Goal: Information Seeking & Learning: Check status

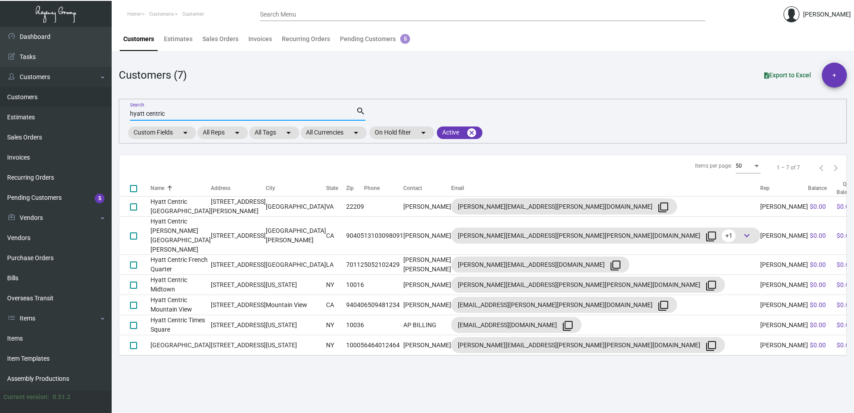
drag, startPoint x: 166, startPoint y: 110, endPoint x: 108, endPoint y: 110, distance: 57.6
click at [108, 110] on div "Dashboard Dashboard Tasks Customers Customers Estimates Sales Orders Invoices R…" at bounding box center [427, 220] width 854 height 386
type input "aman"
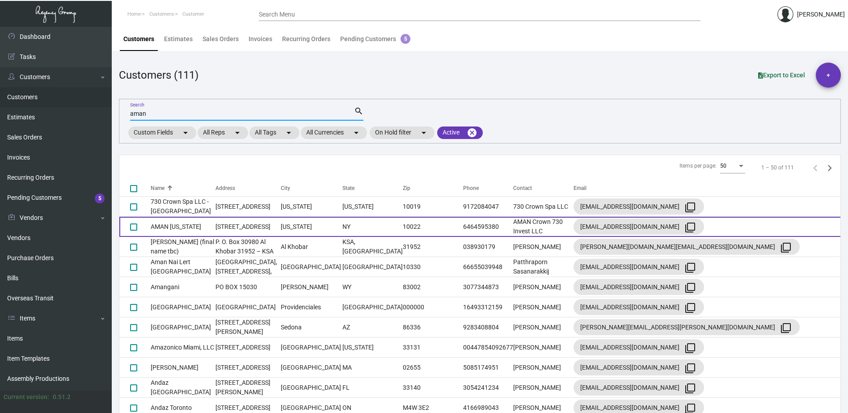
click at [201, 234] on td "AMAN [US_STATE]" at bounding box center [183, 227] width 65 height 20
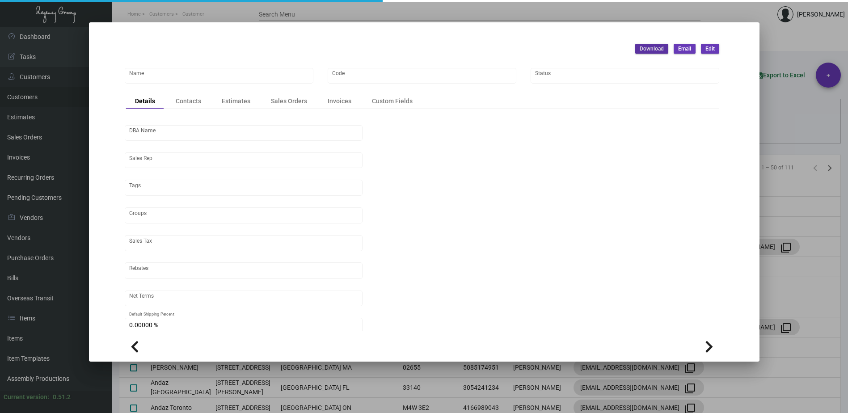
type input "AMAN [US_STATE]"
type input "ANY"
type input "[PERSON_NAME]"
type input "[GEOGRAPHIC_DATA]-[GEOGRAPHIC_DATA]"
type input "Net 30"
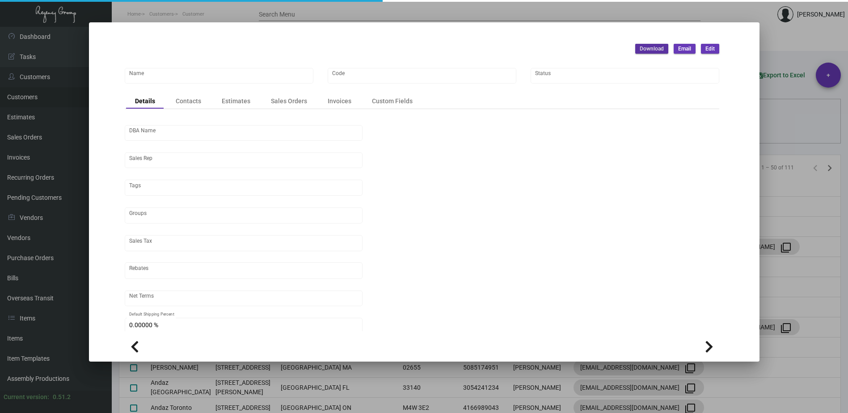
type input "United States Dollar $"
type input "$ 0.00"
checkbox input "true"
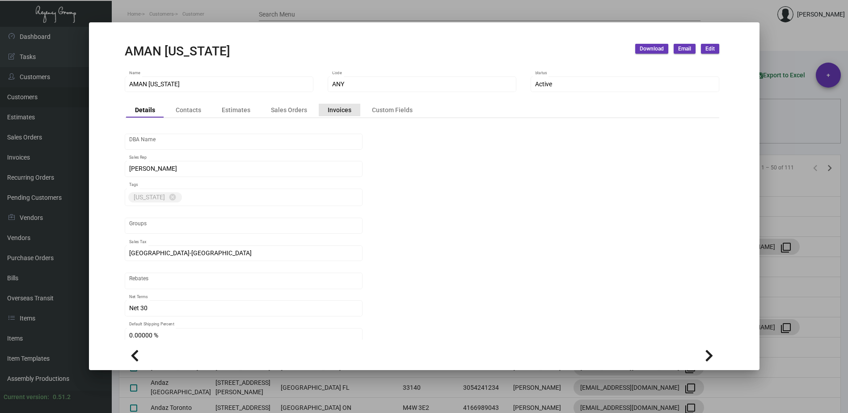
click at [342, 114] on div "Invoices" at bounding box center [340, 109] width 24 height 9
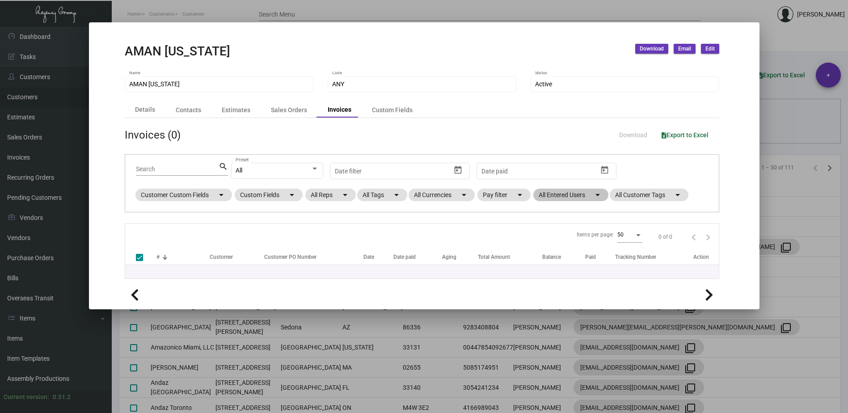
checkbox input "false"
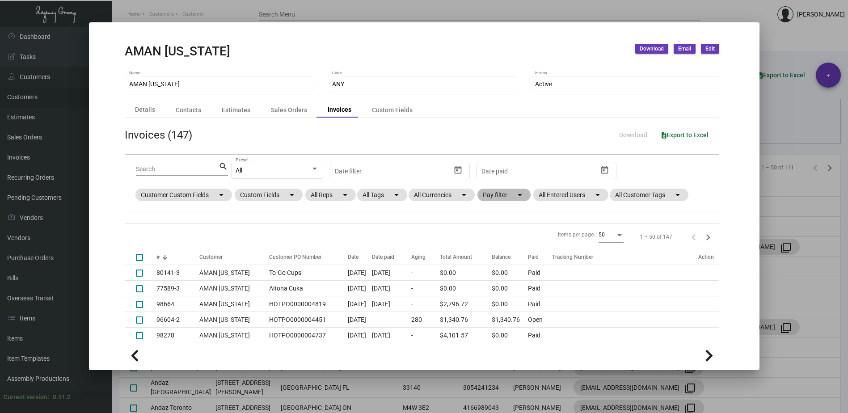
click at [509, 195] on mat-chip "Pay filter arrow_drop_down" at bounding box center [503, 195] width 53 height 13
click at [511, 249] on span "Open" at bounding box center [504, 249] width 15 height 11
click at [490, 252] on input "Open" at bounding box center [490, 252] width 0 height 0
checkbox input "true"
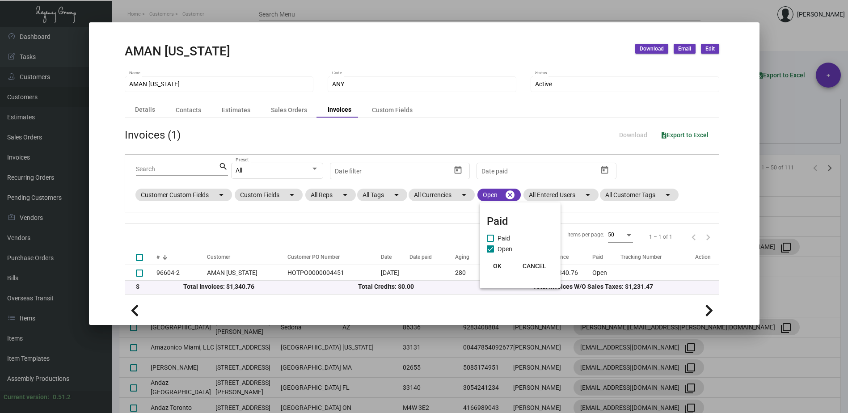
click at [497, 267] on span "OK" at bounding box center [497, 265] width 8 height 7
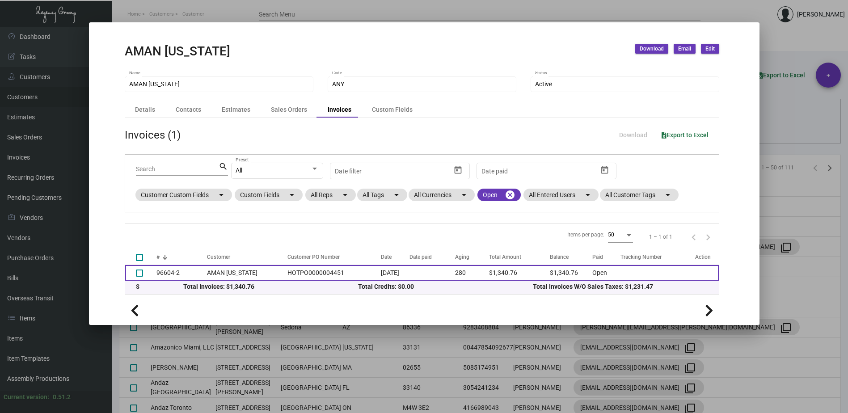
click at [283, 273] on td "HOTPO0000004451" at bounding box center [332, 273] width 98 height 16
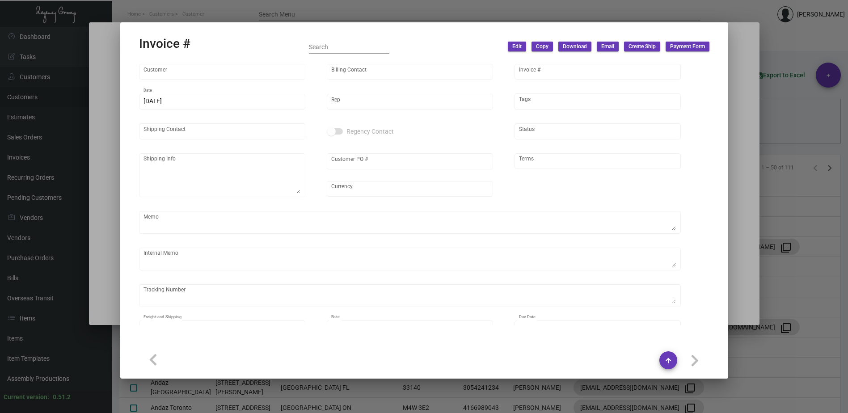
type input "AMAN [US_STATE]"
type input "AMAN Crown 730 Invest LLC"
type input "96604-2"
type input "[DATE]"
type input "[PERSON_NAME]"
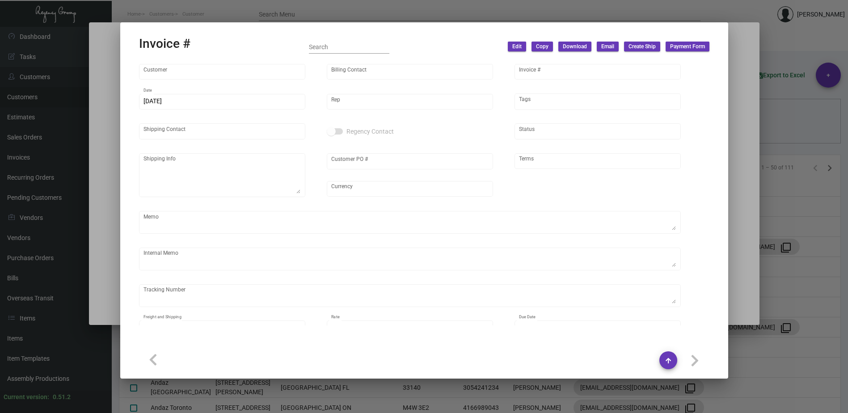
type input "[PERSON_NAME]"
type textarea "AMAN [US_STATE] - [PERSON_NAME] [STREET_ADDRESS][US_STATE]"
type input "HOTPO0000004451"
type input "United States Dollar $"
type input "Net 30"
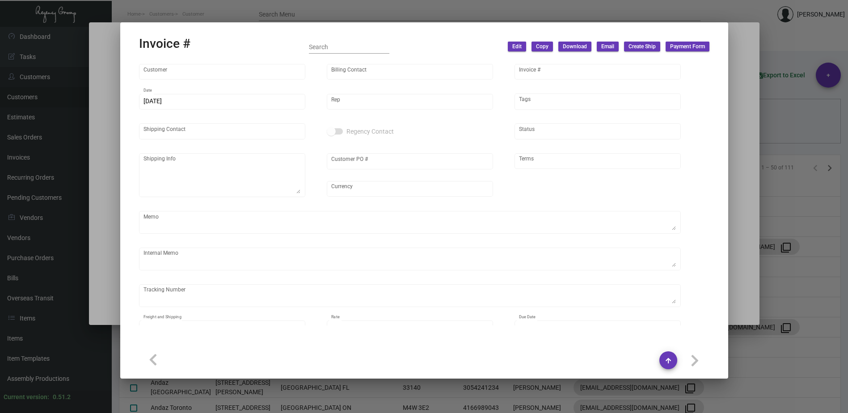
type textarea "[DATE]. [PERSON_NAME]. [GEOGRAPHIC_DATA]. Delivery 11/13 - 1k jewerly pouch rep…"
type input "$ 61.47"
type input "[DATE]"
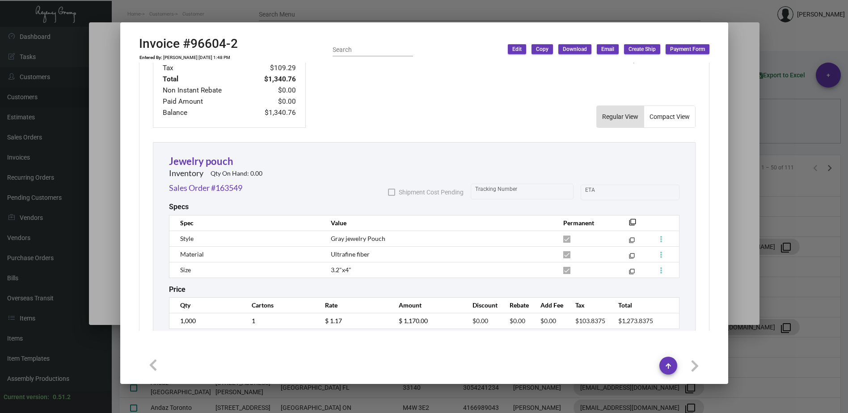
scroll to position [475, 0]
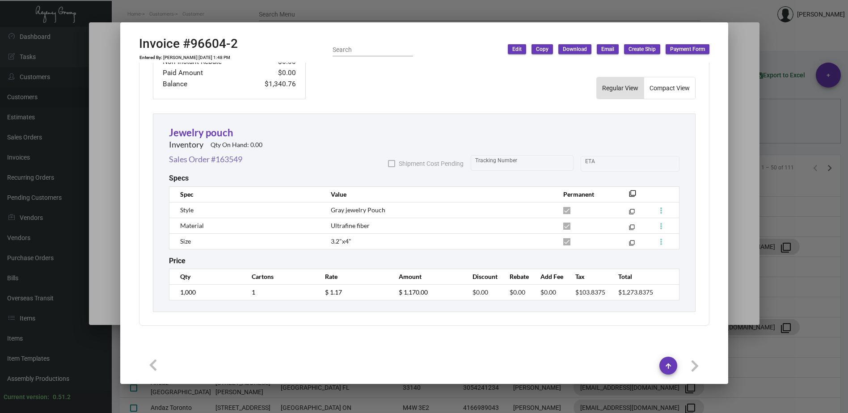
click at [193, 159] on link "Sales Order #163549" at bounding box center [205, 159] width 73 height 12
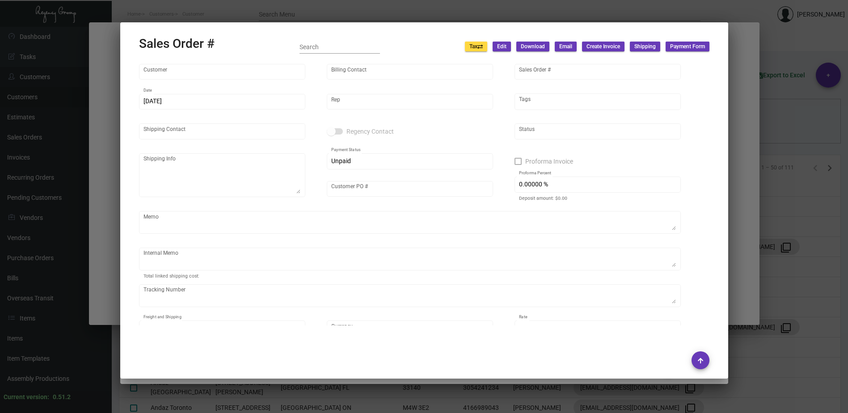
type input "AMAN [US_STATE]"
type input "AMAN Crown 730 Invest LLC"
type input "163549"
type input "[DATE]"
type input "[PERSON_NAME]"
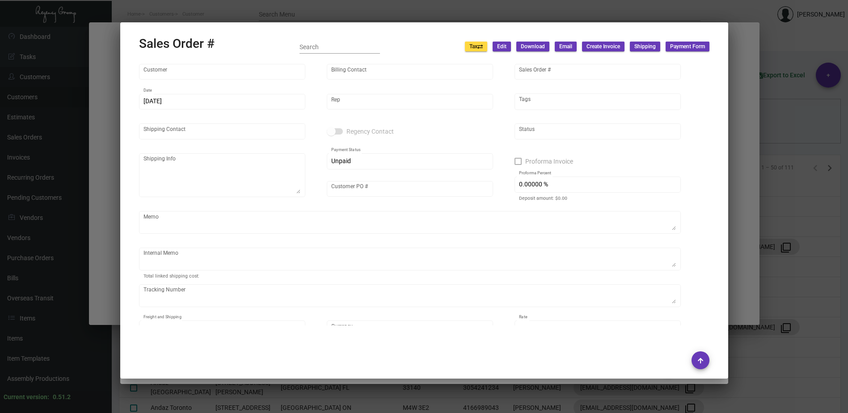
type input "[PERSON_NAME]"
type textarea "AMAN [US_STATE] - [PERSON_NAME] [STREET_ADDRESS][US_STATE]"
type input "HOTPO0000004451"
type textarea "[DATE]. [PERSON_NAME]. [GEOGRAPHIC_DATA]. Delivery 11/13 - 1k jewerly pouch rep…"
type input "United States Dollar $"
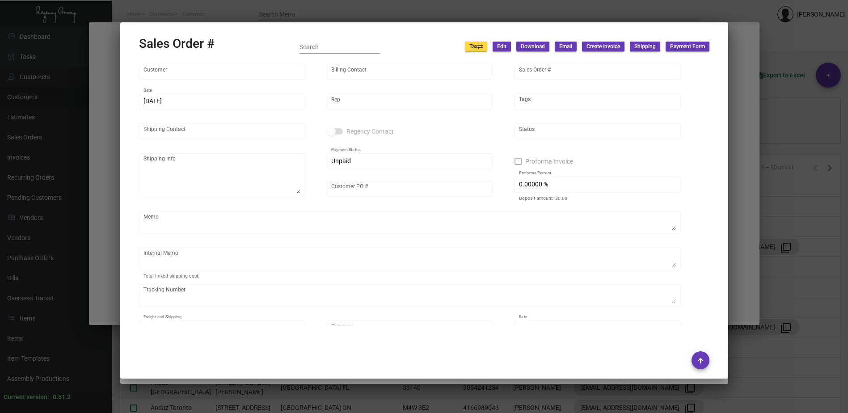
type input "$ 61.47"
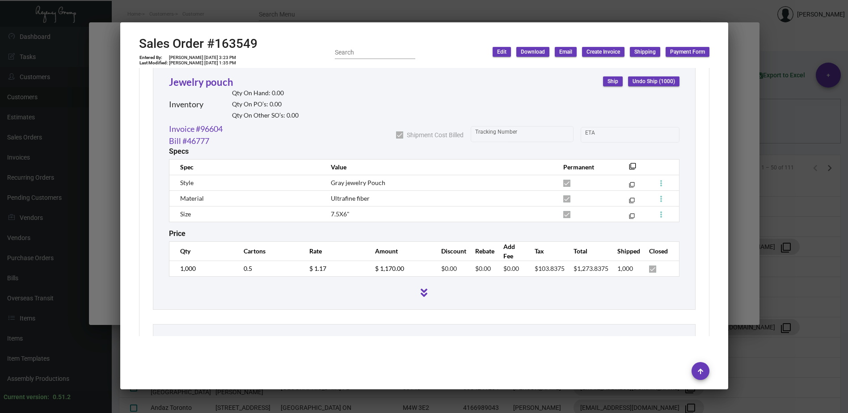
scroll to position [496, 0]
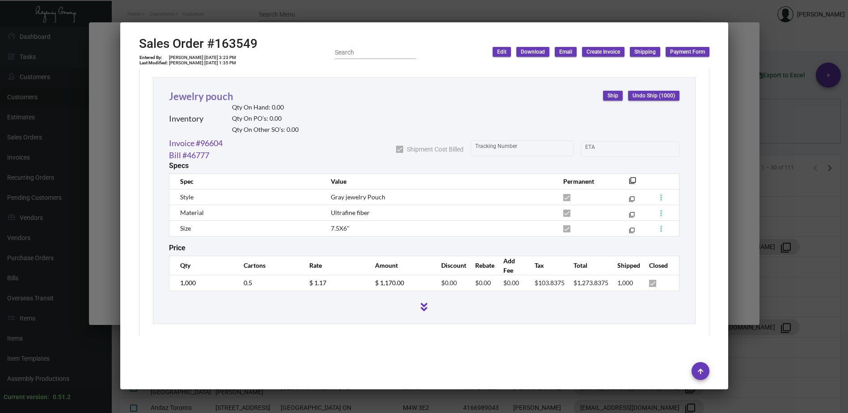
click at [217, 100] on link "Jewelry pouch" at bounding box center [201, 96] width 64 height 12
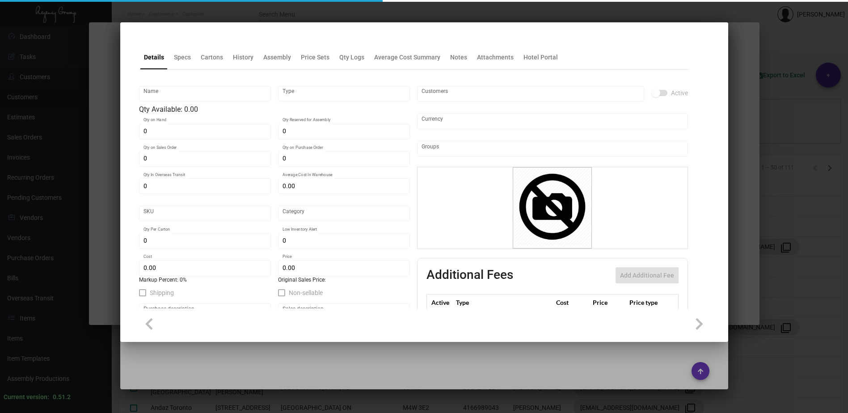
type input "Jewelry pouch"
type input "Inventory"
type input "3,250"
type input "$ 0.90"
type input "AMNY121"
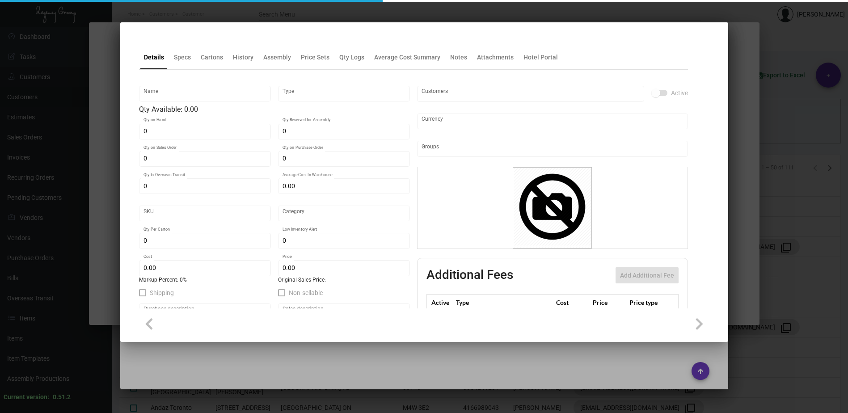
type input "Overseas"
type input "1,000"
type input "$ 0.45"
type input "$ 1.15"
checkbox input "true"
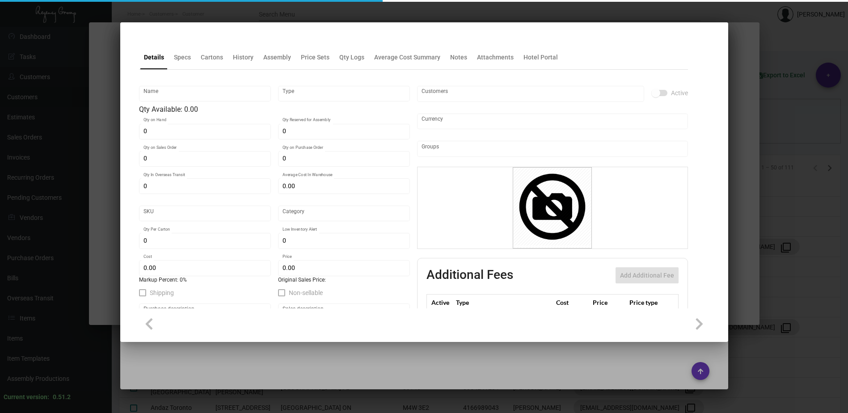
checkbox input "true"
type input "United States Dollar $"
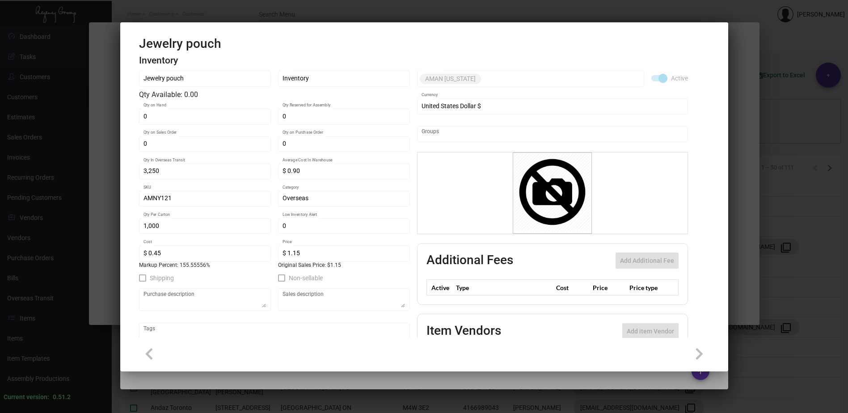
scroll to position [0, 0]
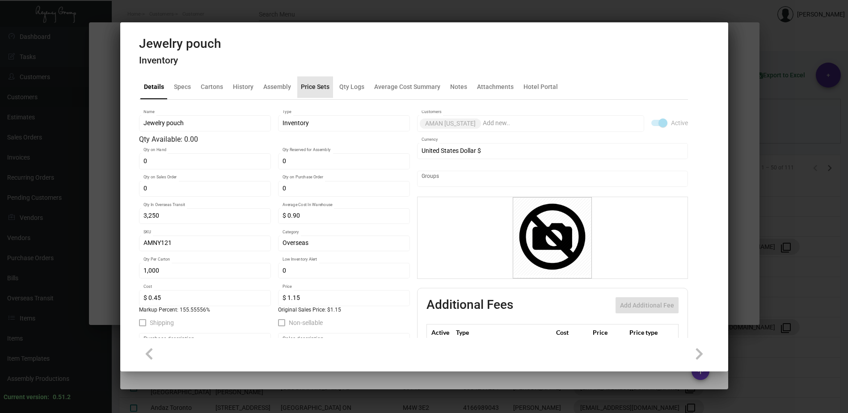
click at [319, 87] on div "Price Sets" at bounding box center [315, 86] width 29 height 9
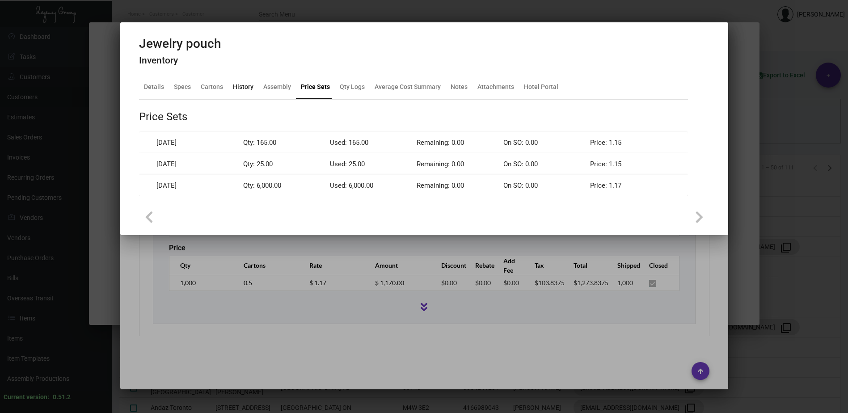
click at [247, 87] on div "History" at bounding box center [243, 86] width 21 height 9
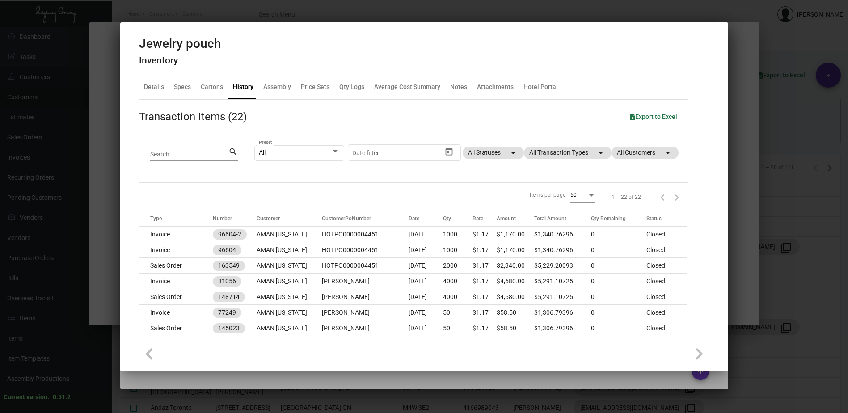
click at [240, 17] on div at bounding box center [424, 206] width 848 height 413
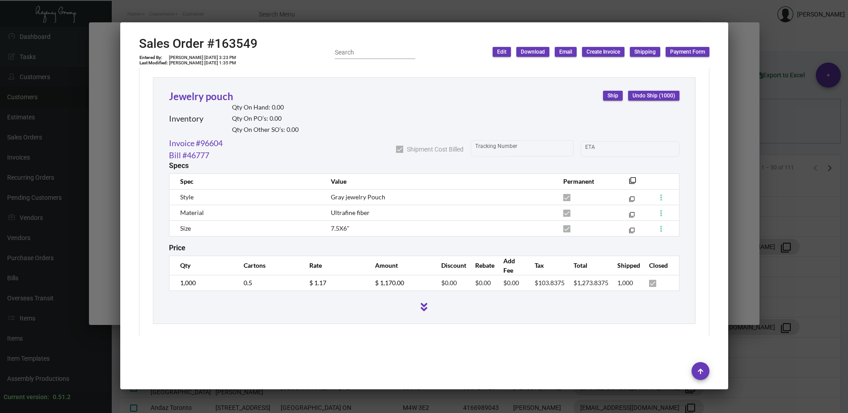
click at [242, 10] on div at bounding box center [424, 206] width 848 height 413
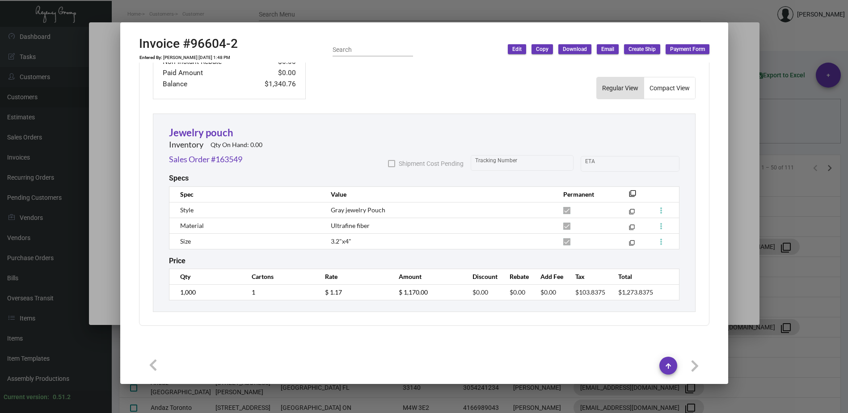
click at [239, 8] on div at bounding box center [424, 206] width 848 height 413
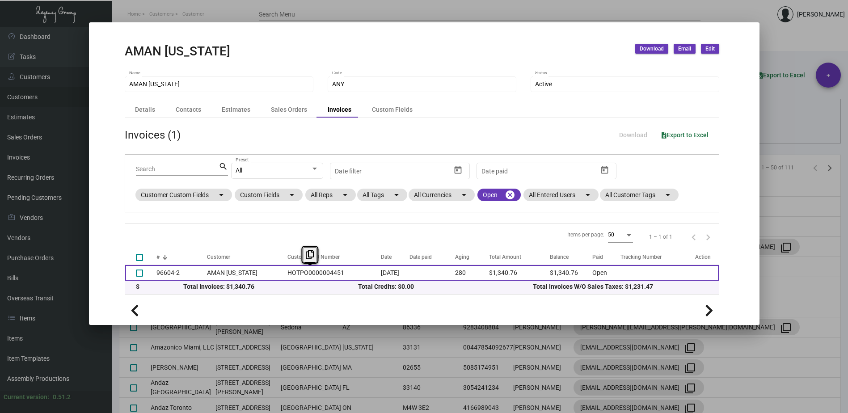
drag, startPoint x: 338, startPoint y: 274, endPoint x: 283, endPoint y: 274, distance: 54.5
click at [283, 274] on td "HOTPO0000004451" at bounding box center [332, 273] width 98 height 16
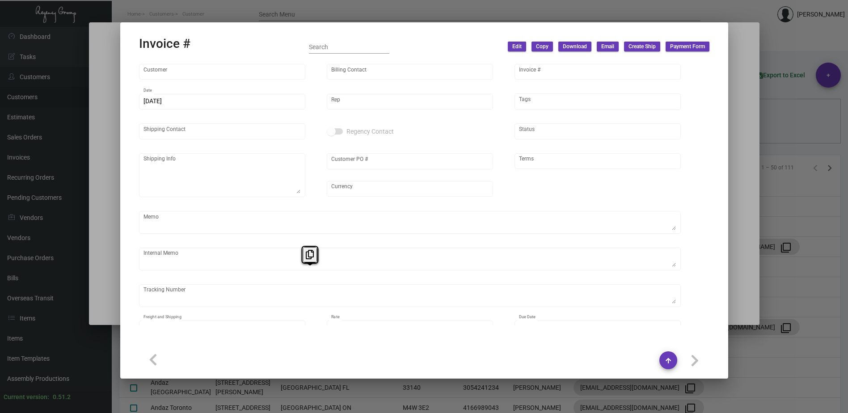
type input "AMAN [US_STATE]"
type input "AMAN Crown 730 Invest LLC"
type input "96604-2"
type input "[DATE]"
type input "[PERSON_NAME]"
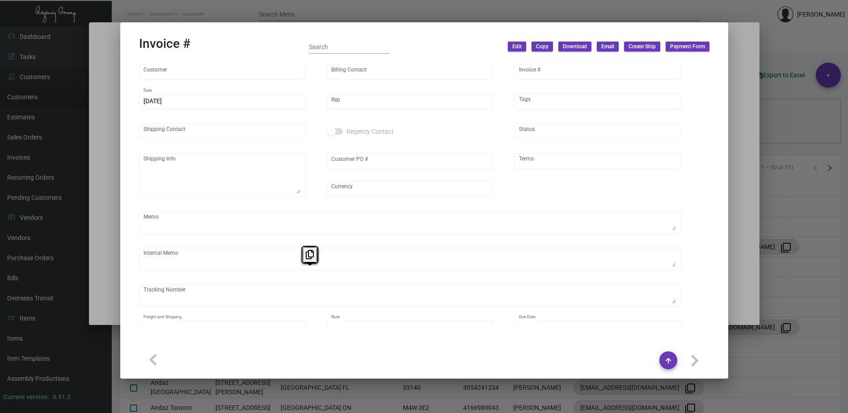
type input "[PERSON_NAME]"
type textarea "AMAN [US_STATE] - [PERSON_NAME] [STREET_ADDRESS][US_STATE]"
type input "HOTPO0000004451"
type input "United States Dollar $"
type input "Net 30"
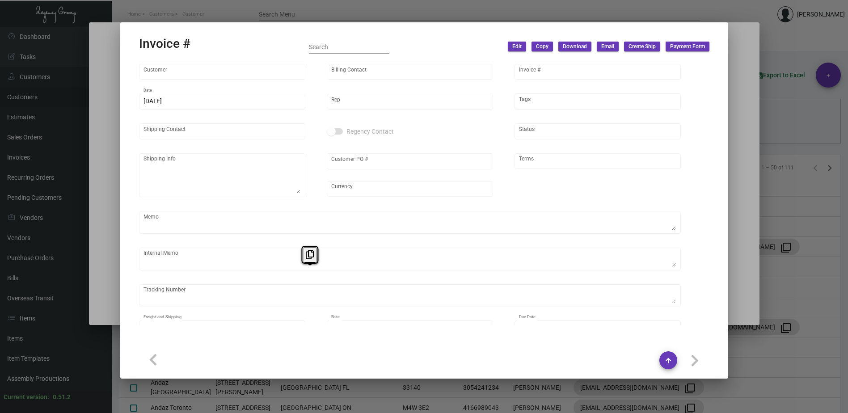
type textarea "[DATE]. [PERSON_NAME]. [GEOGRAPHIC_DATA]. Delivery 11/13 - 1k jewerly pouch rep…"
type input "$ 61.47"
type input "[DATE]"
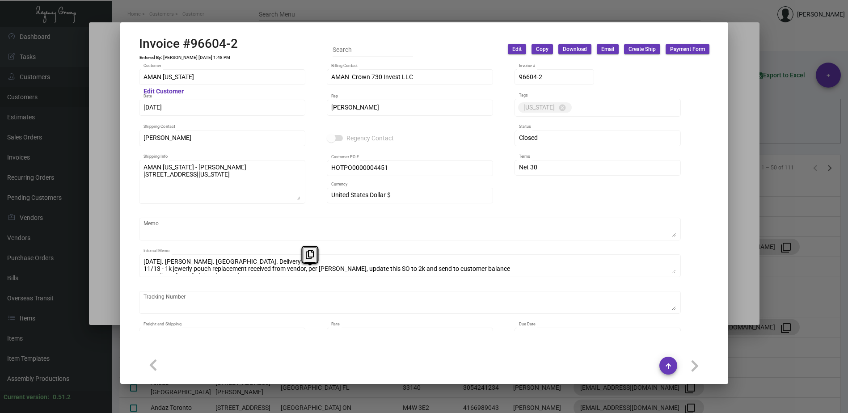
copy td "HOTPO0000004451"
